Goal: Task Accomplishment & Management: Use online tool/utility

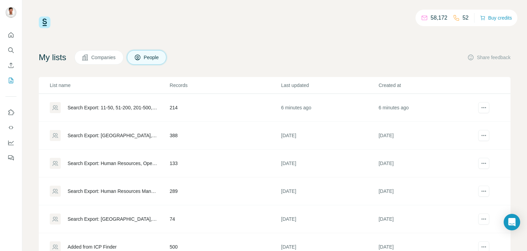
click at [249, 112] on td "214" at bounding box center [226, 108] width 112 height 28
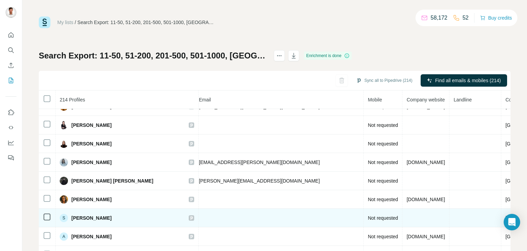
scroll to position [206, 266]
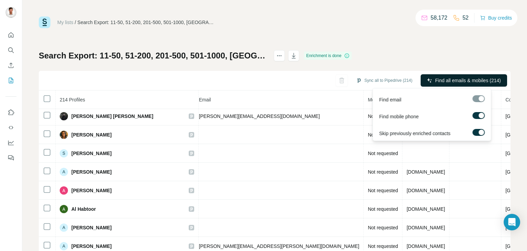
click at [458, 81] on span "Find all emails & mobiles (214)" at bounding box center [468, 80] width 66 height 7
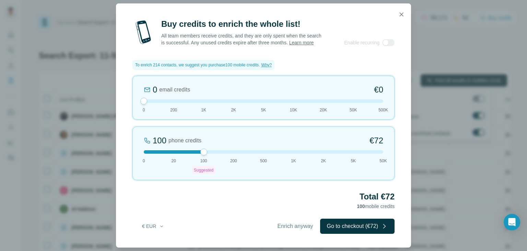
click at [404, 13] on icon "button" at bounding box center [401, 14] width 7 height 7
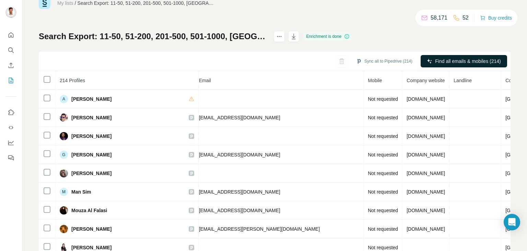
scroll to position [3, 0]
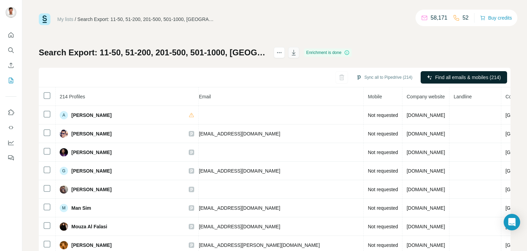
click at [296, 53] on icon "button" at bounding box center [293, 53] width 3 height 2
